Goal: Transaction & Acquisition: Purchase product/service

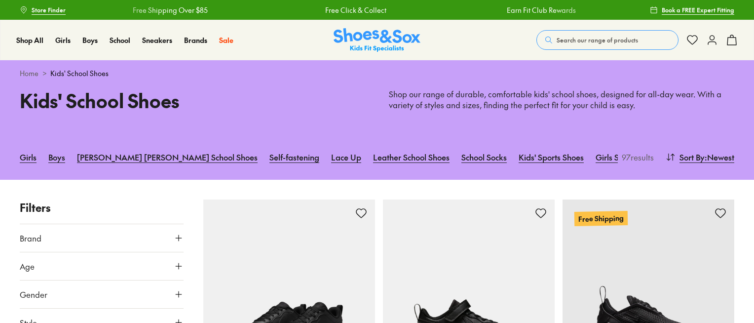
scroll to position [117, 0]
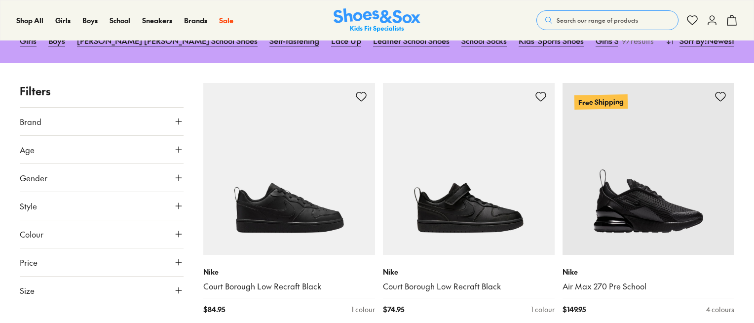
click at [178, 152] on use at bounding box center [179, 150] width 6 height 6
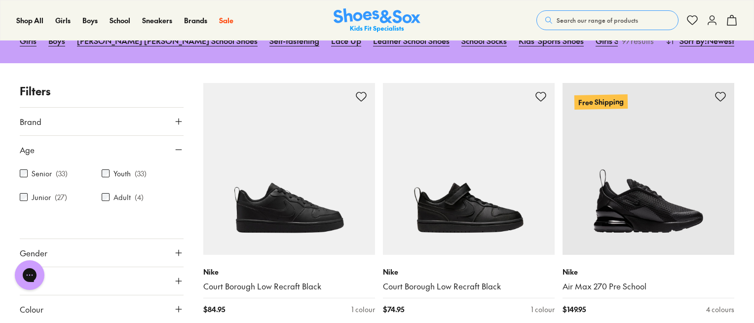
scroll to position [0, 0]
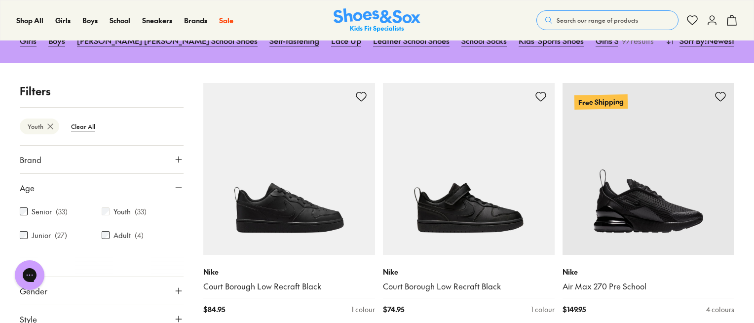
scroll to position [134, 0]
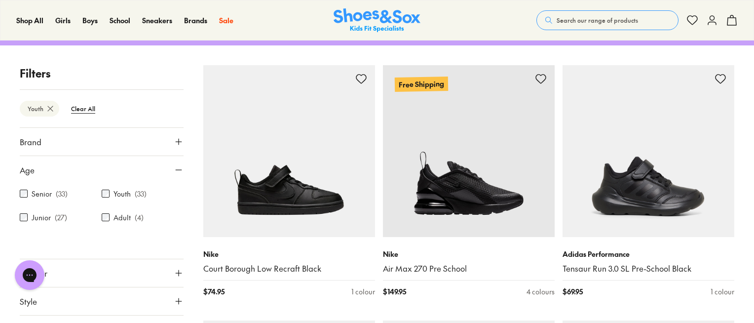
click at [176, 170] on icon at bounding box center [179, 170] width 10 height 10
click at [177, 170] on icon at bounding box center [179, 170] width 10 height 10
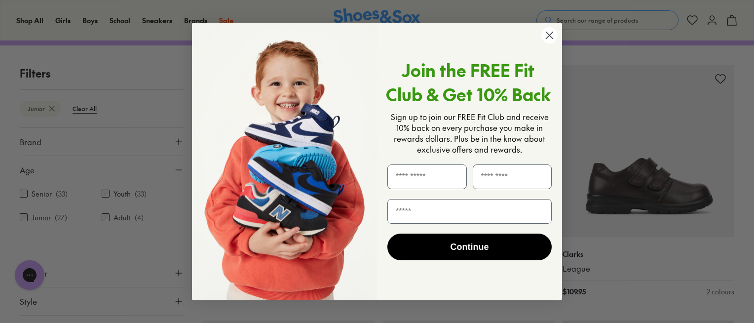
click at [548, 36] on icon "Close dialog" at bounding box center [550, 35] width 7 height 7
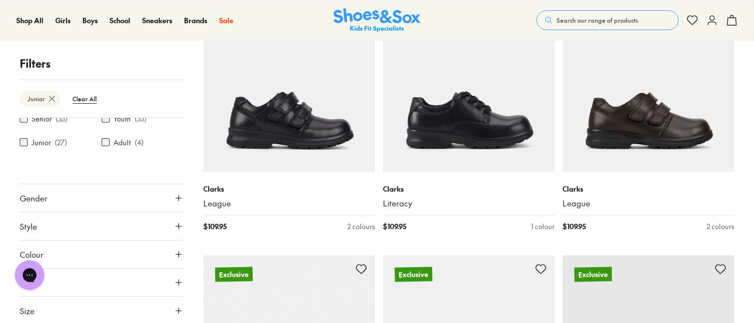
scroll to position [251, 0]
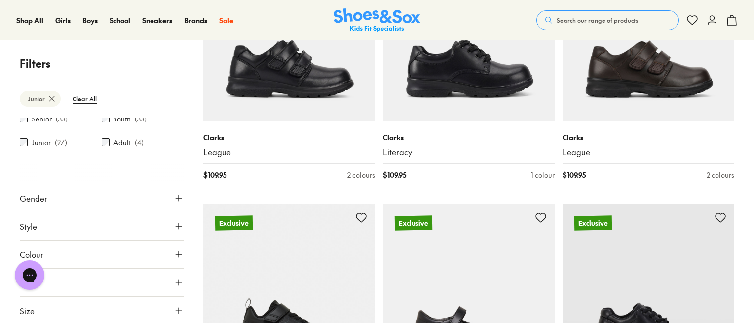
click at [177, 195] on icon at bounding box center [179, 198] width 10 height 10
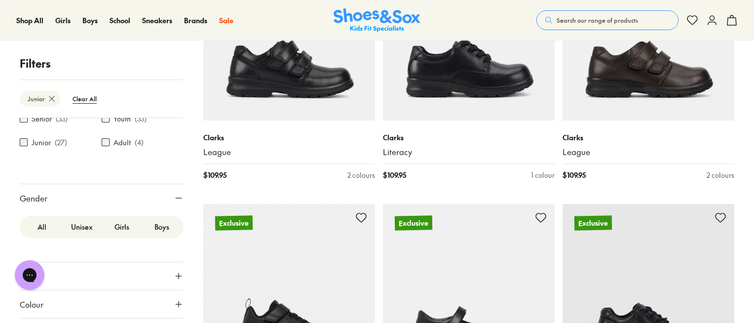
click at [115, 226] on label "Girls" at bounding box center [122, 227] width 40 height 18
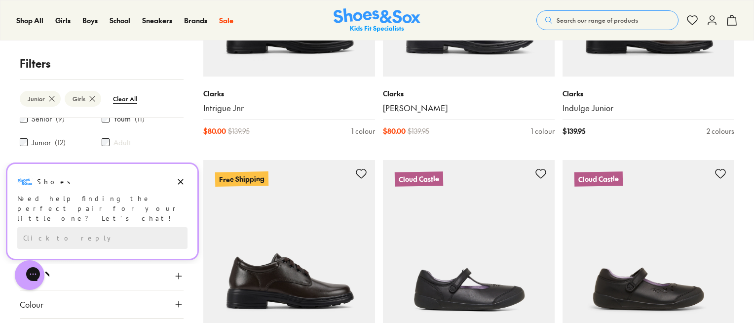
scroll to position [805, 0]
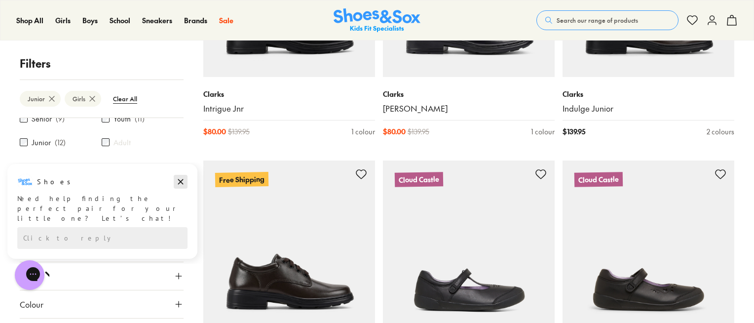
click at [183, 181] on icon "Dismiss campaign" at bounding box center [181, 182] width 10 height 12
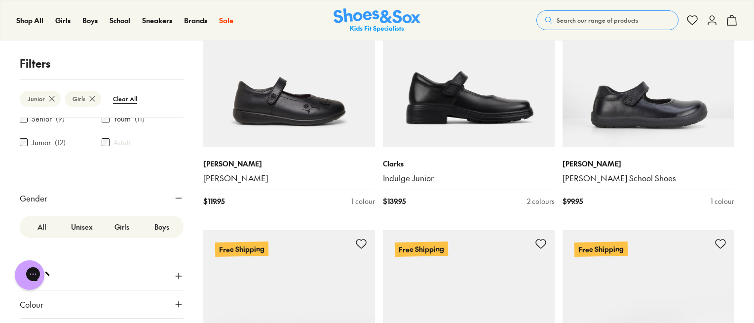
scroll to position [0, 0]
